Goal: Go to known website: Access a specific website the user already knows

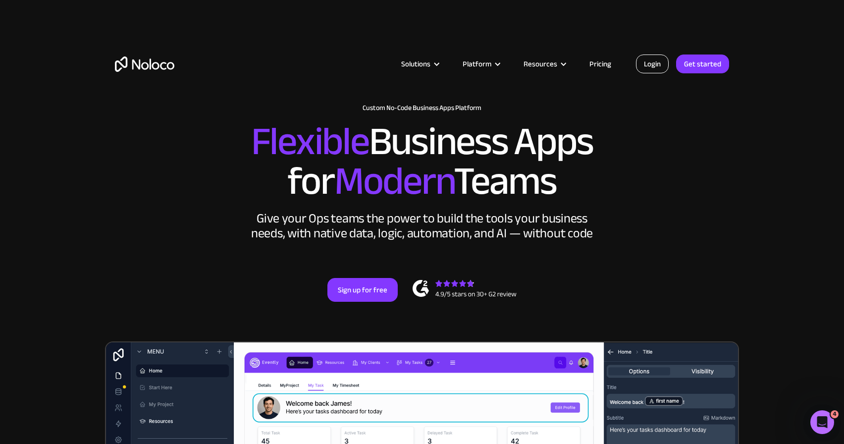
click at [656, 61] on link "Login" at bounding box center [652, 63] width 33 height 19
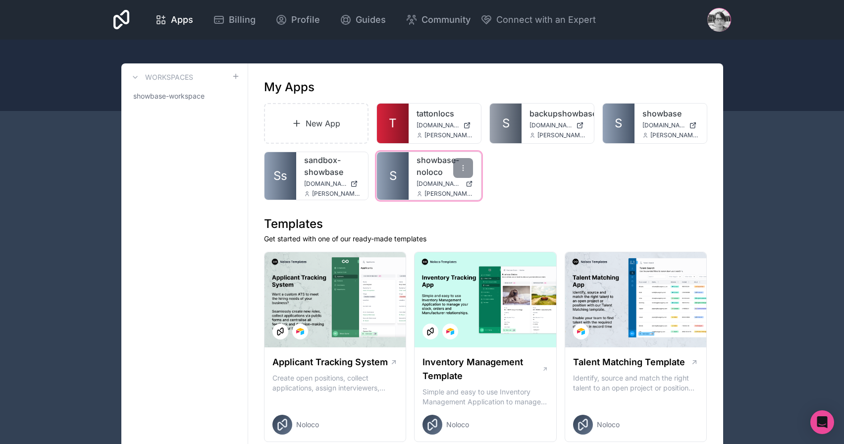
click at [438, 176] on link "showbase-noloco" at bounding box center [445, 166] width 56 height 24
